Goal: Information Seeking & Learning: Find specific fact

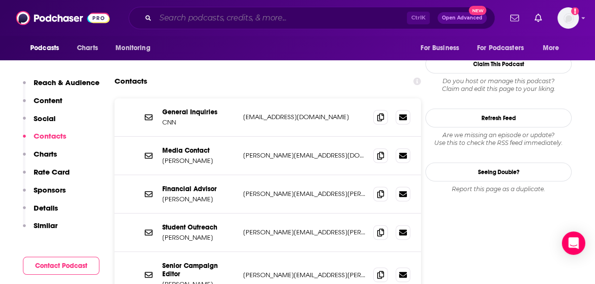
click at [268, 22] on input "Search podcasts, credits, & more..." at bounding box center [280, 18] width 251 height 16
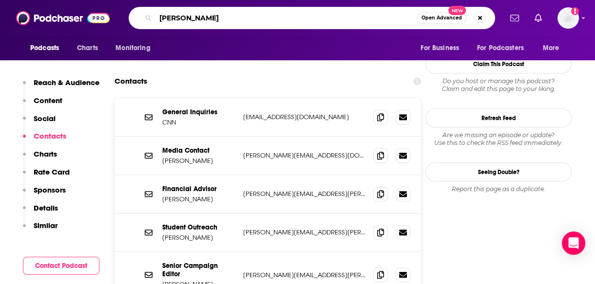
type input "[PERSON_NAME]"
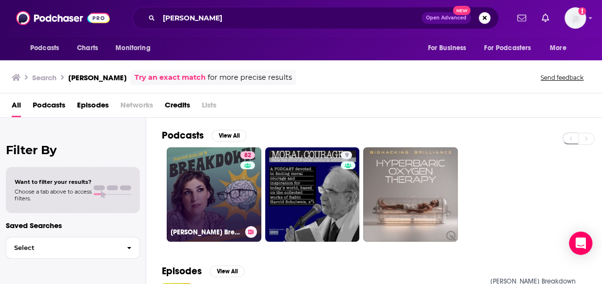
click at [180, 187] on link "82 [PERSON_NAME] Breakdown" at bounding box center [214, 195] width 94 height 94
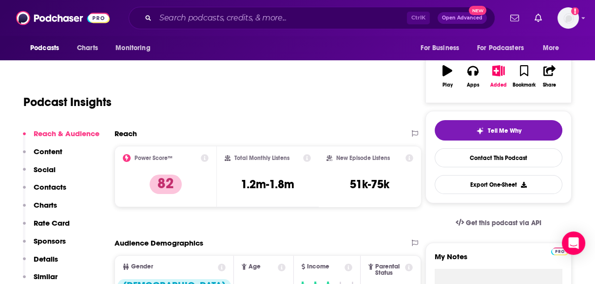
scroll to position [171, 0]
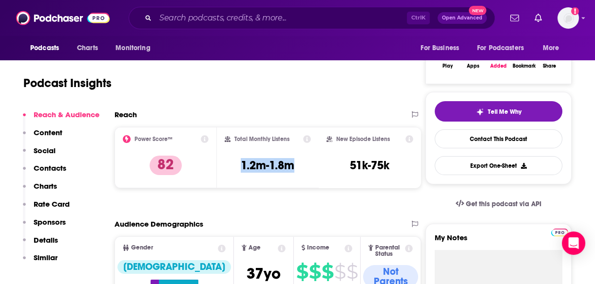
drag, startPoint x: 298, startPoint y: 164, endPoint x: 236, endPoint y: 166, distance: 61.4
click at [236, 166] on div "Total Monthly Listens 1.2m-1.8m" at bounding box center [268, 157] width 87 height 45
copy h3 "1.2m-1.8m"
click at [186, 19] on input "Search podcasts, credits, & more..." at bounding box center [280, 18] width 251 height 16
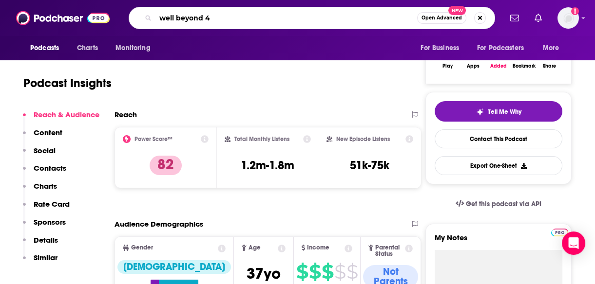
type input "well beyond 40"
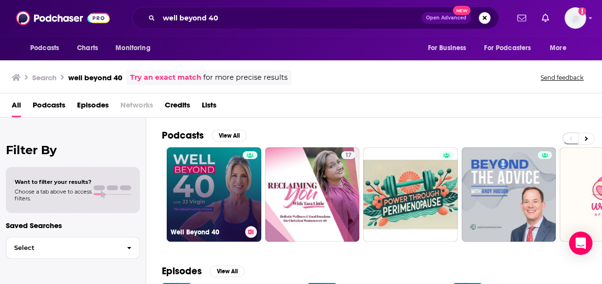
click at [227, 169] on link "Well Beyond 40" at bounding box center [214, 195] width 94 height 94
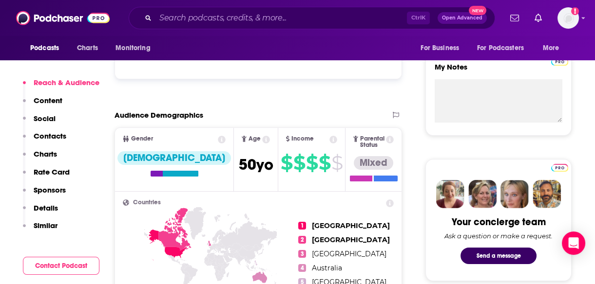
scroll to position [332, 0]
